Goal: Find specific page/section: Find specific page/section

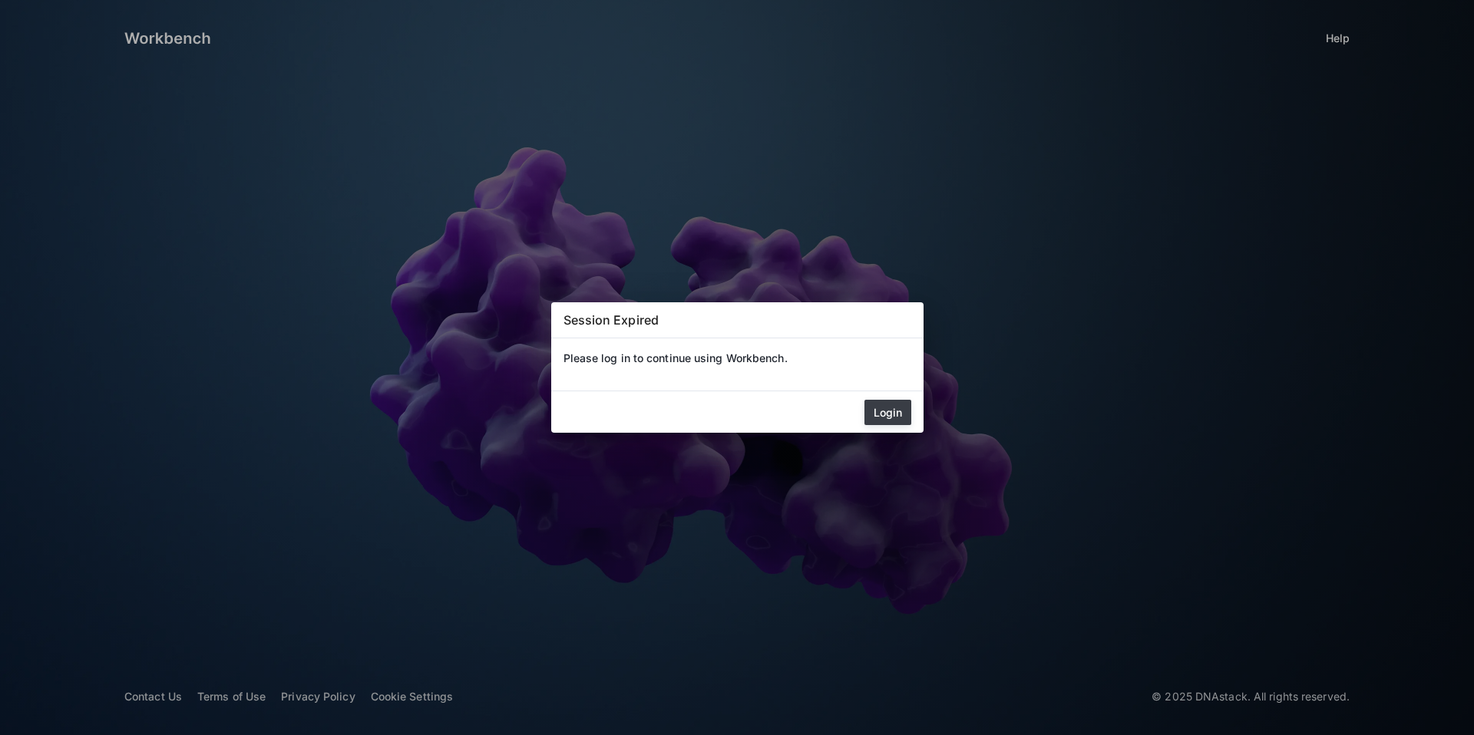
click at [896, 405] on button "Login" at bounding box center [887, 412] width 47 height 25
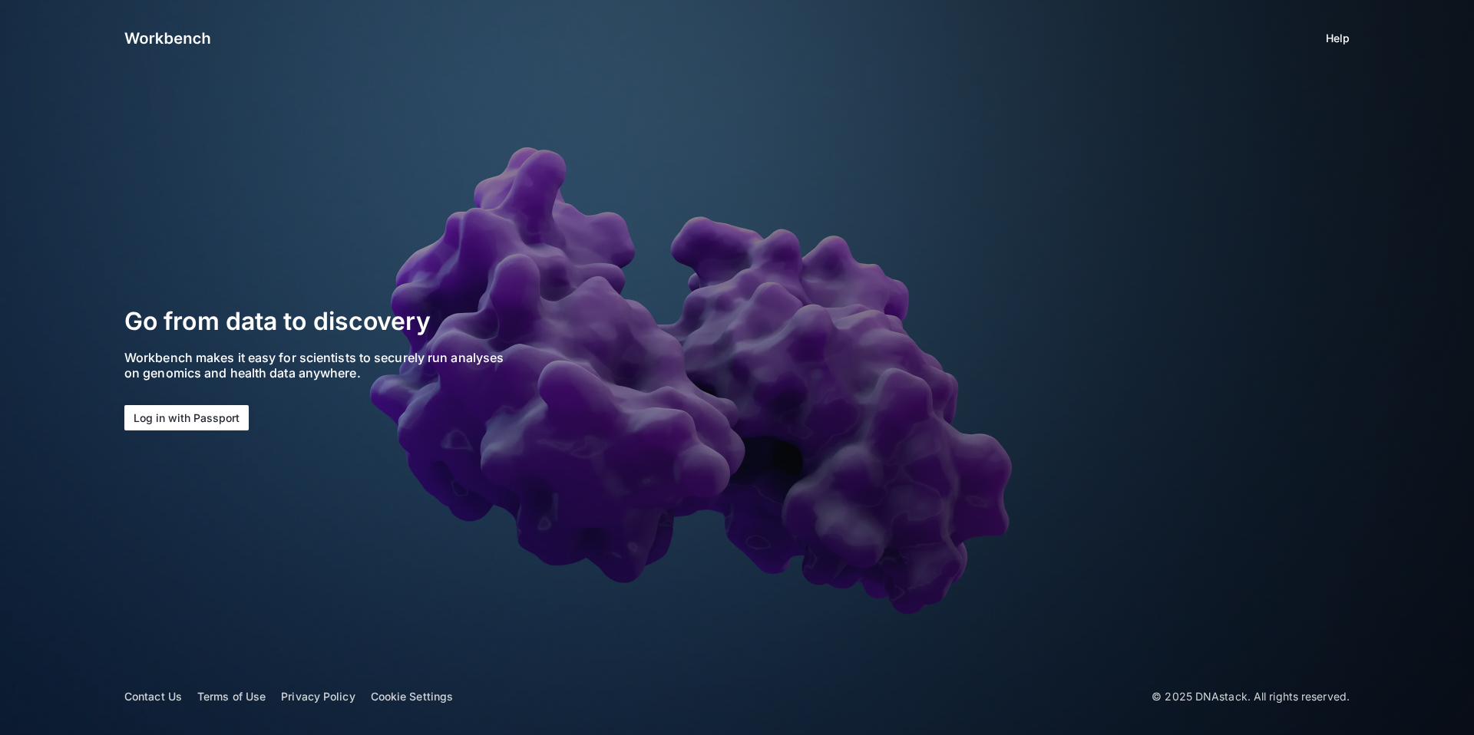
click at [237, 418] on button "Log in with Passport" at bounding box center [186, 417] width 124 height 25
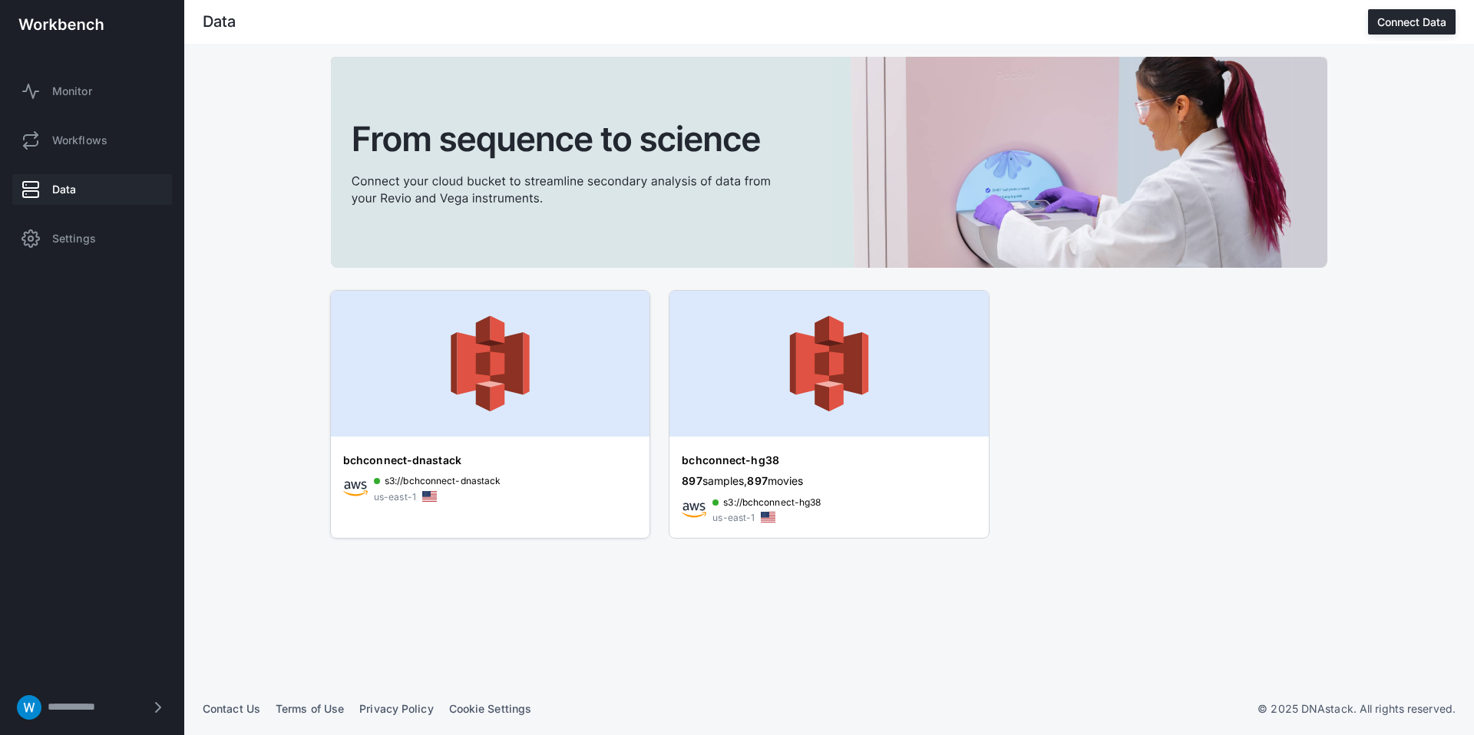
click at [464, 349] on img at bounding box center [490, 364] width 319 height 146
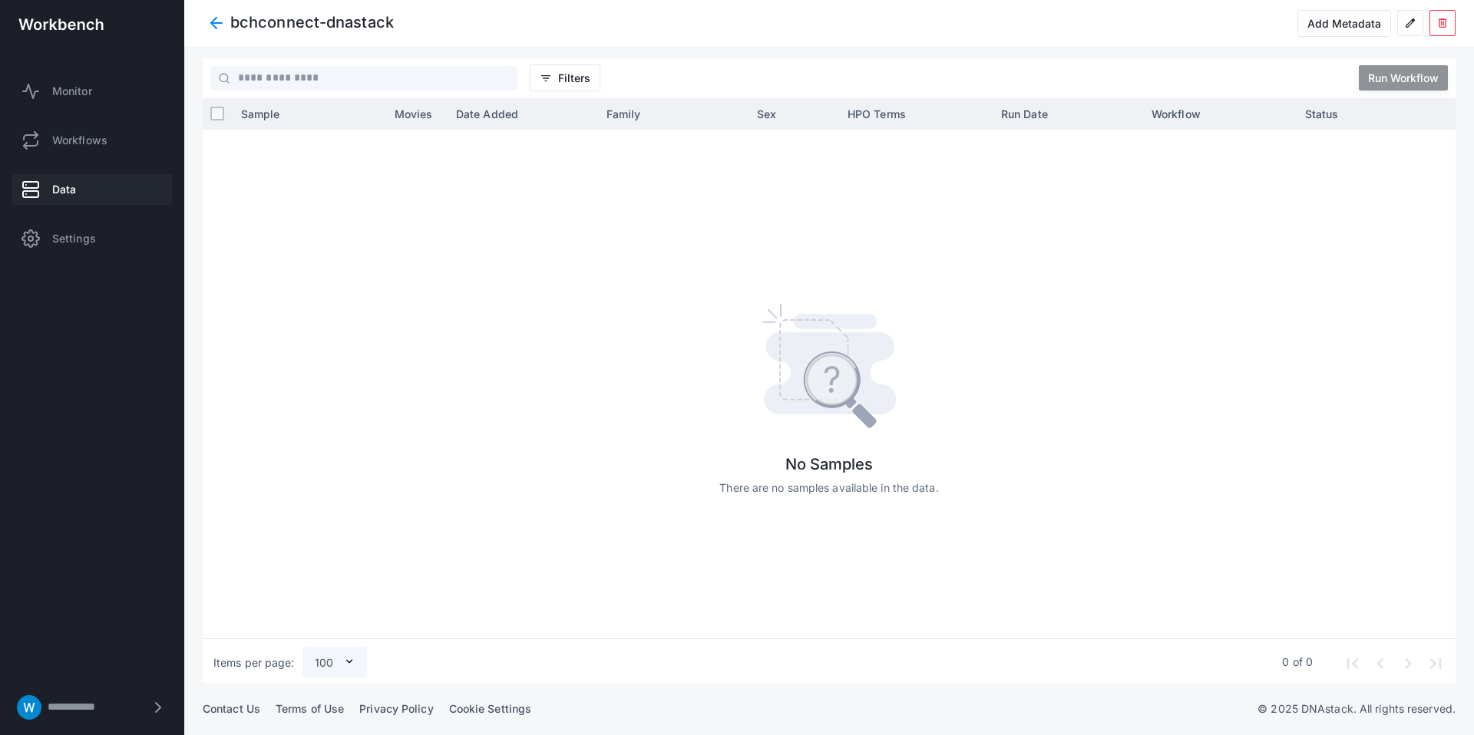
click at [784, 285] on div at bounding box center [844, 384] width 1222 height 509
drag, startPoint x: 708, startPoint y: 288, endPoint x: 944, endPoint y: 461, distance: 292.6
click at [944, 461] on div at bounding box center [844, 384] width 1222 height 509
drag, startPoint x: 924, startPoint y: 477, endPoint x: 693, endPoint y: 355, distance: 260.9
click at [693, 355] on div at bounding box center [844, 384] width 1222 height 509
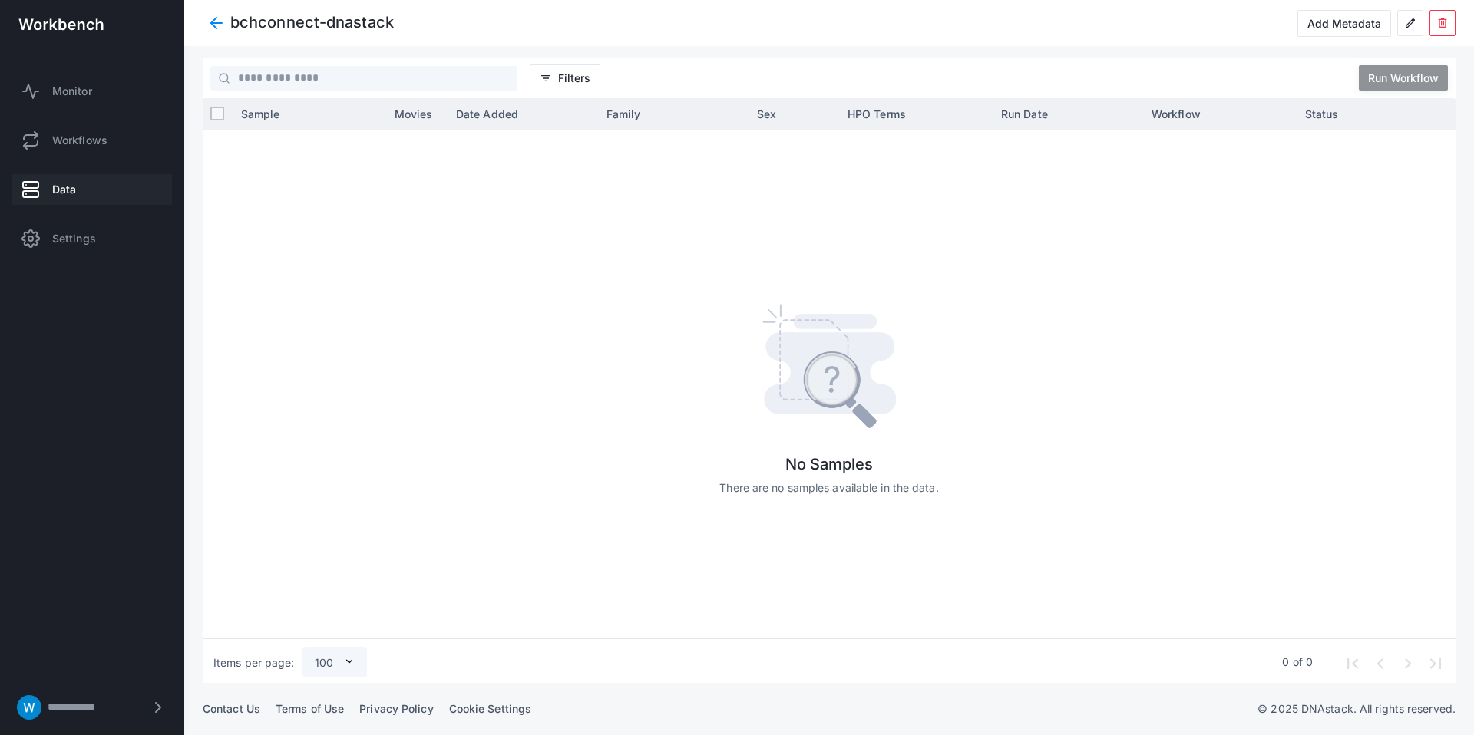
click at [215, 23] on span at bounding box center [217, 23] width 28 height 28
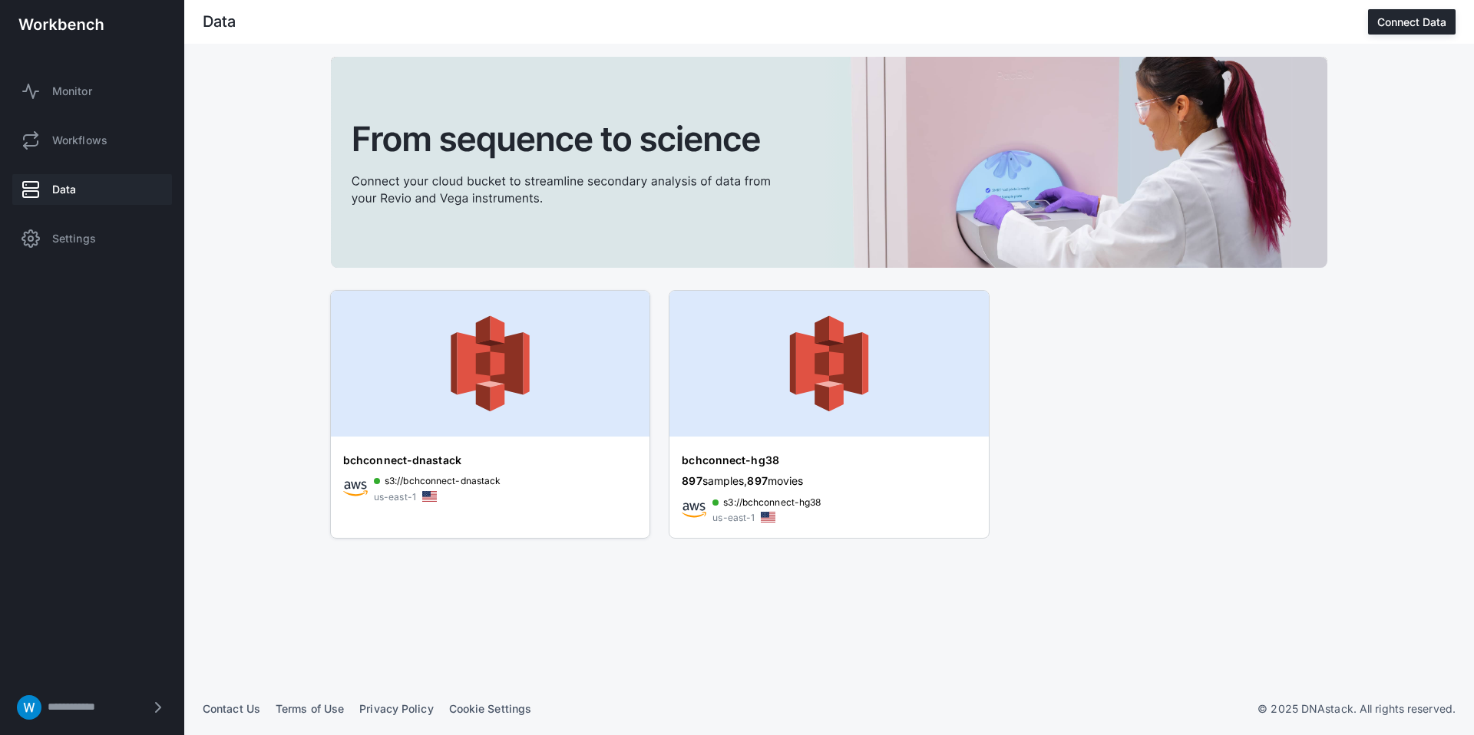
click at [440, 435] on img at bounding box center [490, 364] width 319 height 146
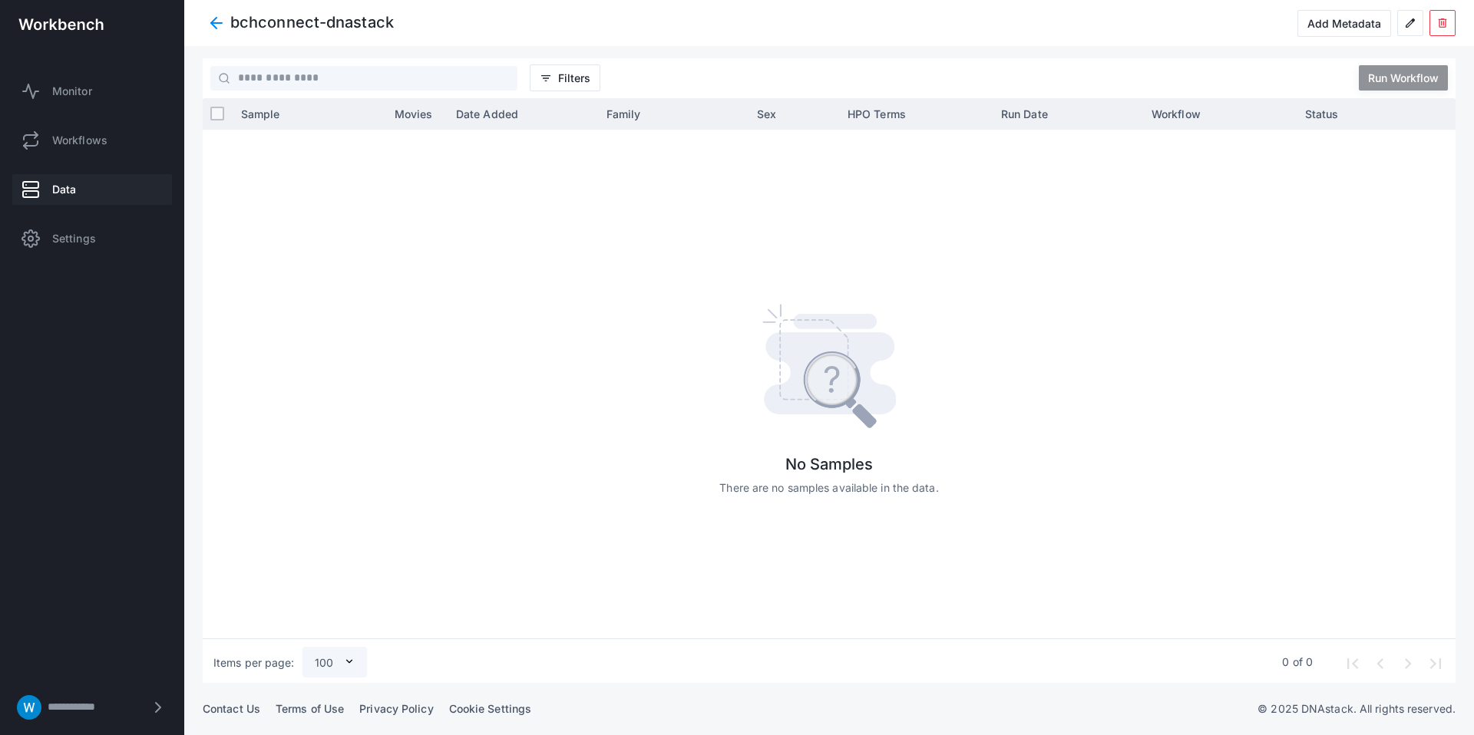
click at [210, 25] on span at bounding box center [217, 23] width 28 height 28
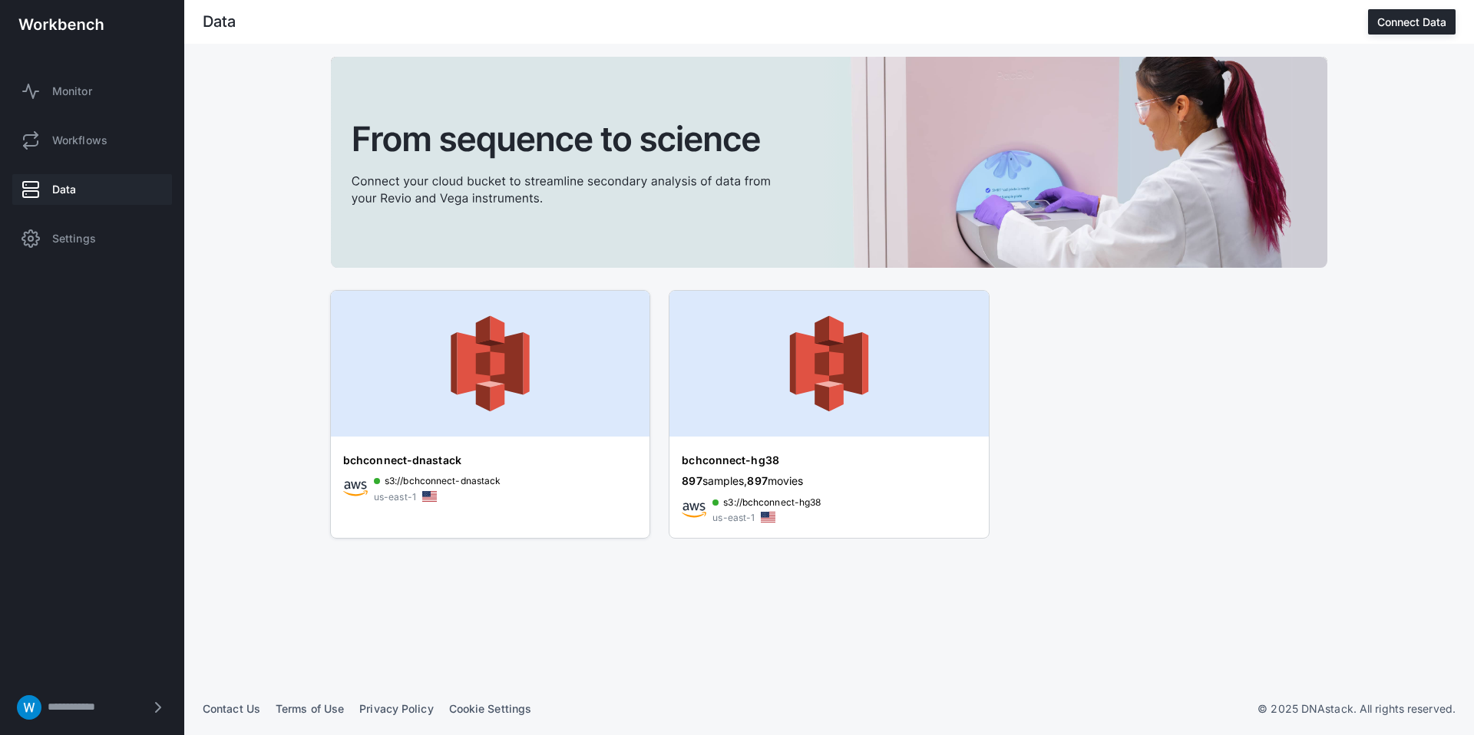
click at [494, 500] on div "s3://bchconnect-dnastack us-east-1" at bounding box center [437, 489] width 127 height 31
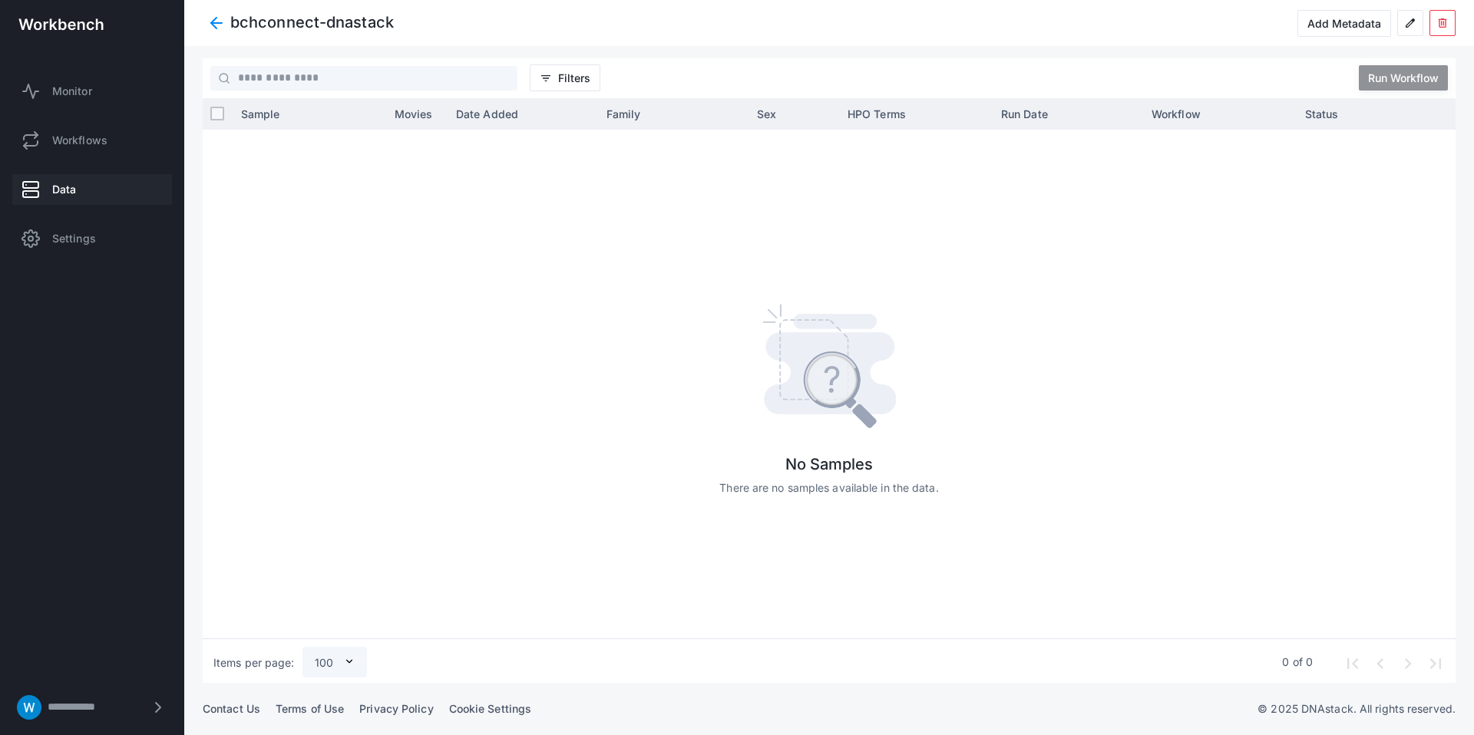
click at [508, 483] on div at bounding box center [844, 384] width 1222 height 509
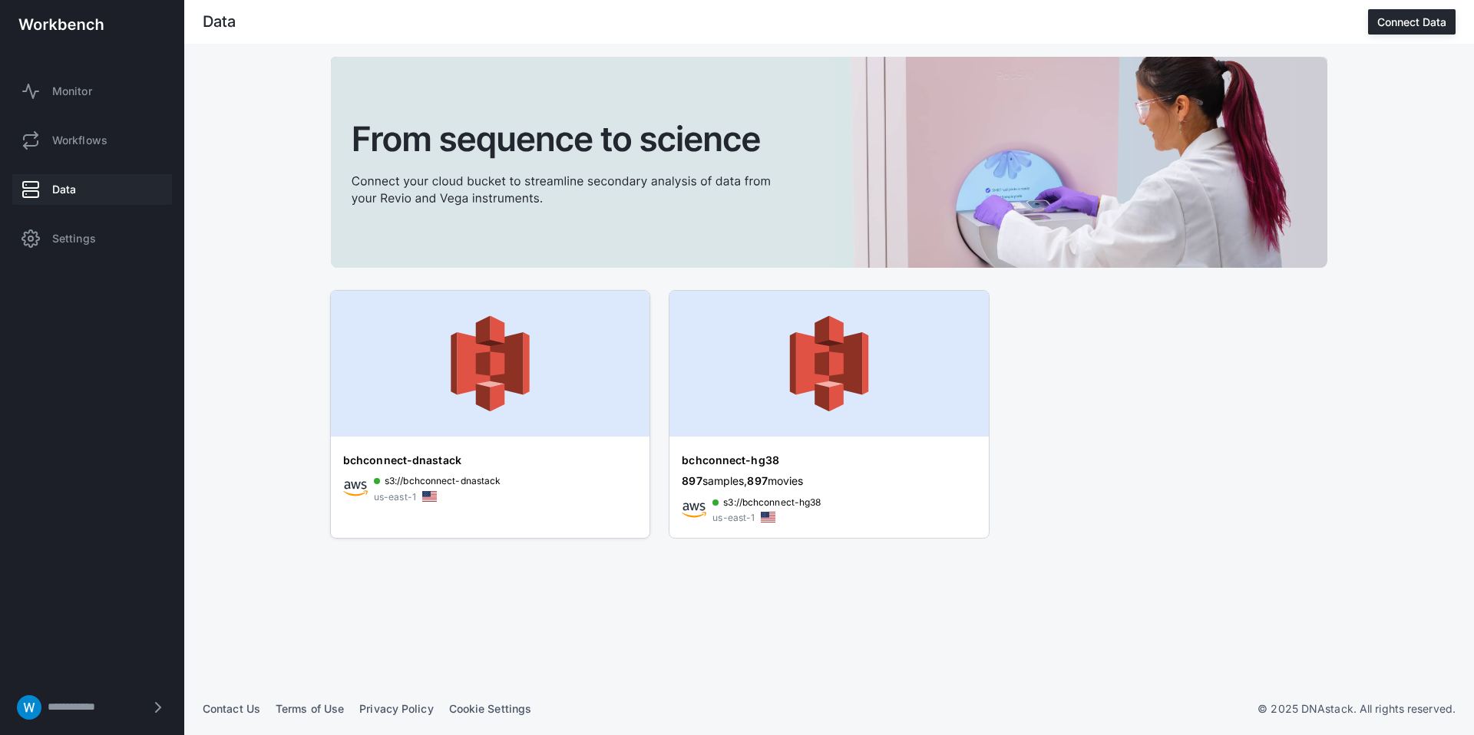
click at [497, 481] on span "s3://bchconnect-dnastack" at bounding box center [443, 481] width 116 height 15
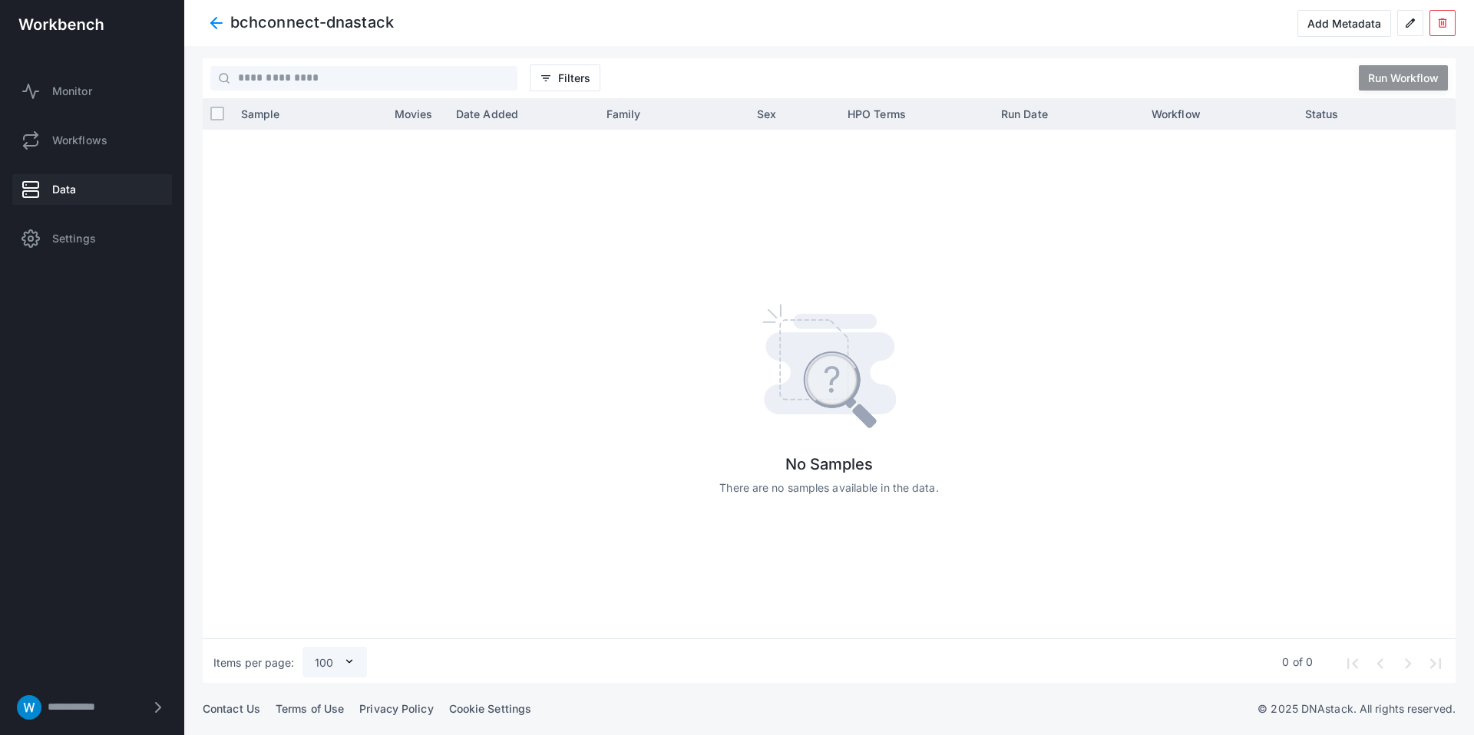
click at [212, 17] on span at bounding box center [217, 23] width 28 height 28
